Goal: Communication & Community: Answer question/provide support

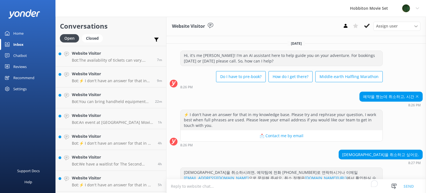
scroll to position [69, 0]
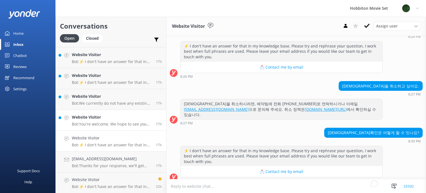
click at [95, 124] on p "Bot: You're welcome. We hope to see you for an adventure soon!" at bounding box center [112, 124] width 80 height 5
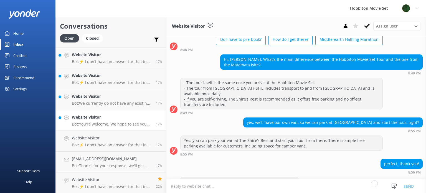
scroll to position [46, 0]
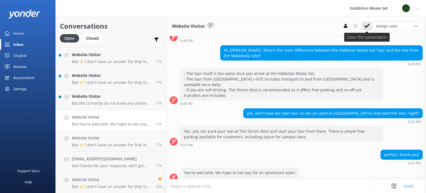
click at [369, 25] on use at bounding box center [367, 26] width 6 height 4
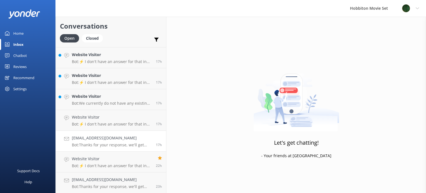
click at [115, 136] on h4 "[EMAIL_ADDRESS][DOMAIN_NAME]" at bounding box center [112, 138] width 80 height 6
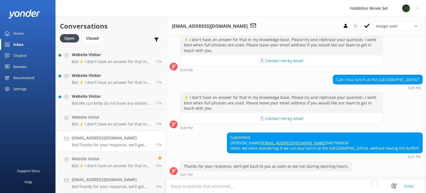
scroll to position [85, 0]
